Goal: Navigation & Orientation: Find specific page/section

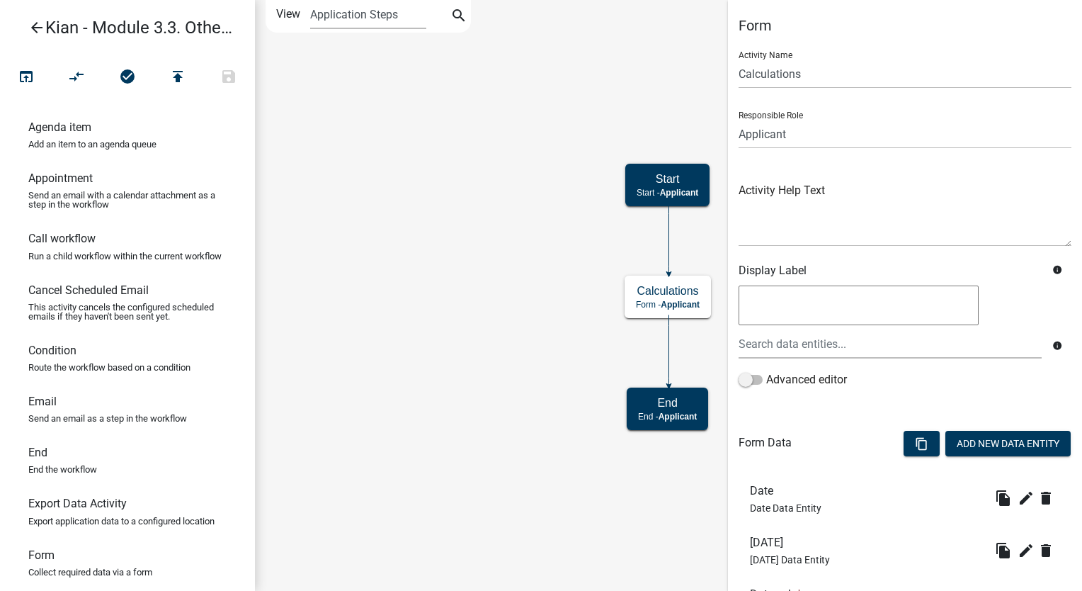
click at [28, 38] on icon "arrow_back" at bounding box center [36, 29] width 17 height 20
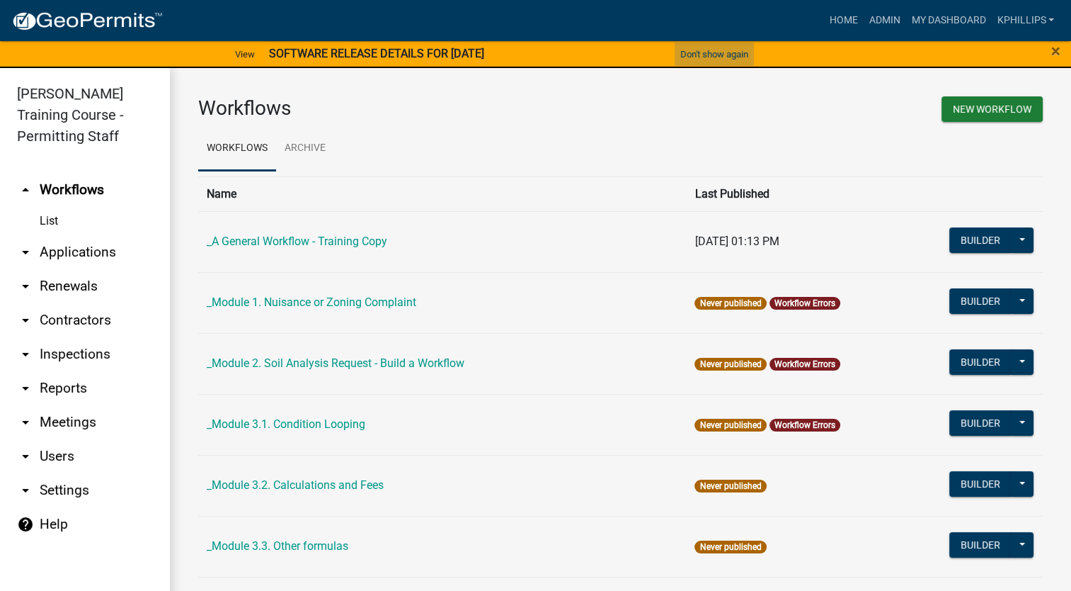
click at [697, 52] on button "Don't show again" at bounding box center [714, 53] width 79 height 23
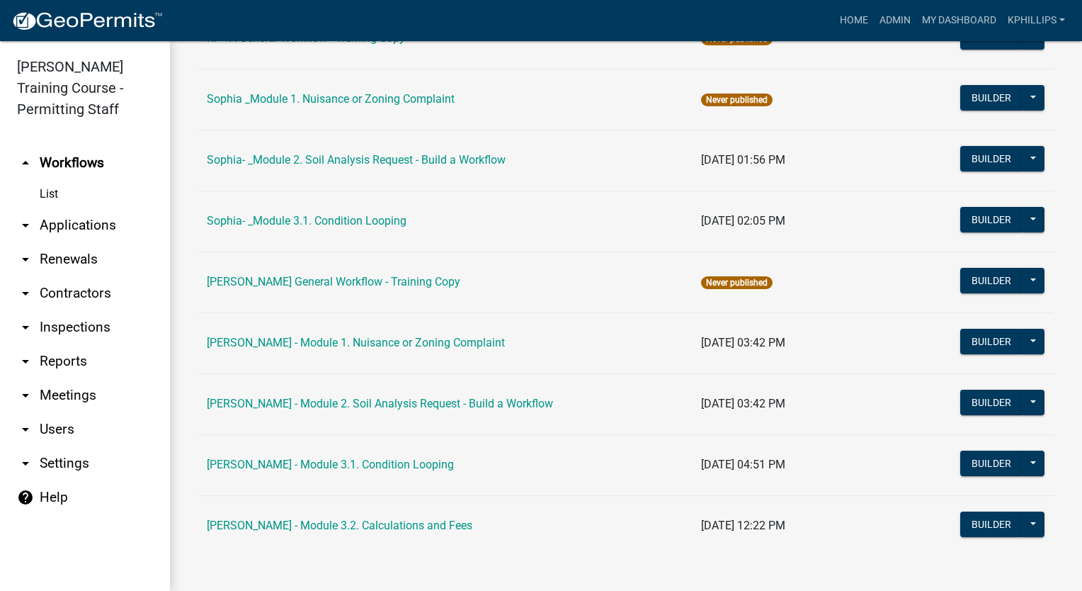
scroll to position [1035, 0]
